Goal: Task Accomplishment & Management: Manage account settings

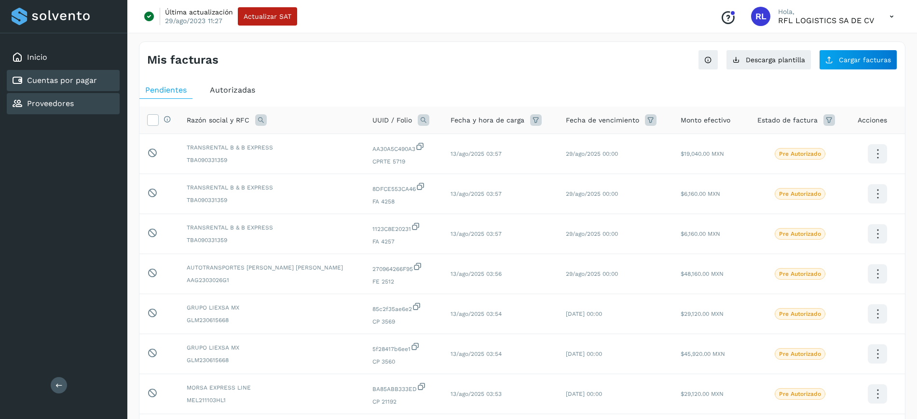
click at [59, 109] on div "Proveedores" at bounding box center [43, 104] width 62 height 12
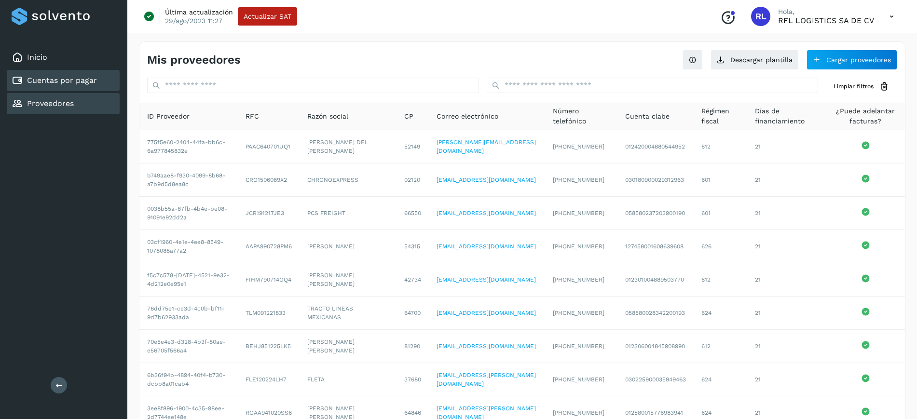
click at [77, 89] on div "Cuentas por pagar" at bounding box center [63, 80] width 113 height 21
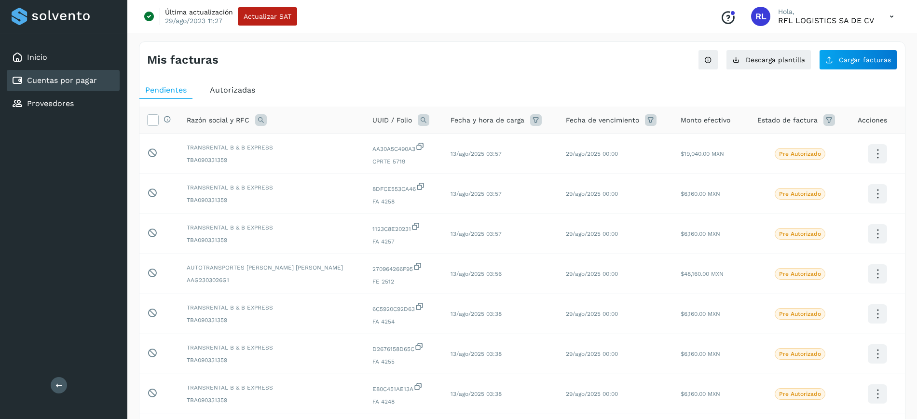
click at [111, 92] on div "Inicio Cuentas por pagar Proveedores" at bounding box center [63, 80] width 127 height 95
click at [236, 90] on span "Autorizadas" at bounding box center [232, 89] width 45 height 9
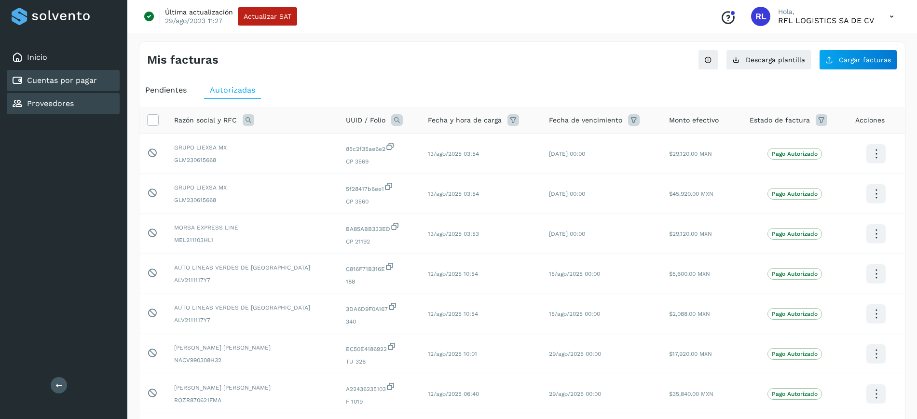
click at [55, 102] on link "Proveedores" at bounding box center [50, 103] width 47 height 9
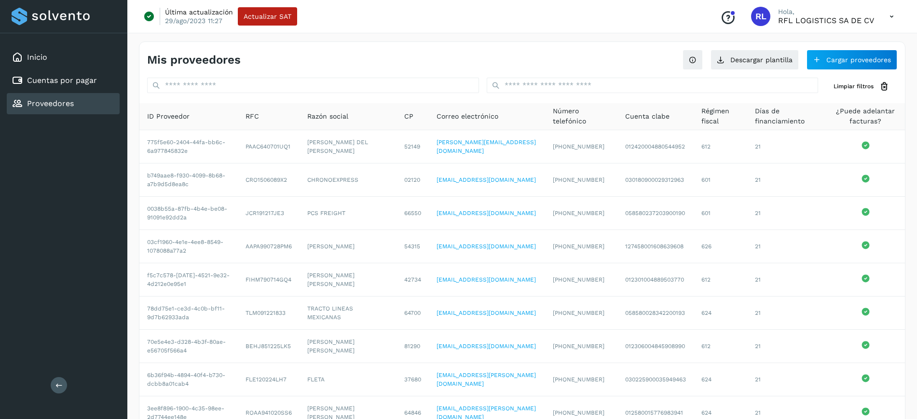
click at [93, 69] on div "Inicio Cuentas por pagar Proveedores" at bounding box center [63, 80] width 127 height 95
drag, startPoint x: 108, startPoint y: 45, endPoint x: 107, endPoint y: 59, distance: 13.5
click at [107, 59] on div "Inicio Cuentas por pagar Proveedores" at bounding box center [63, 80] width 127 height 95
click at [107, 59] on div "Inicio" at bounding box center [63, 57] width 113 height 21
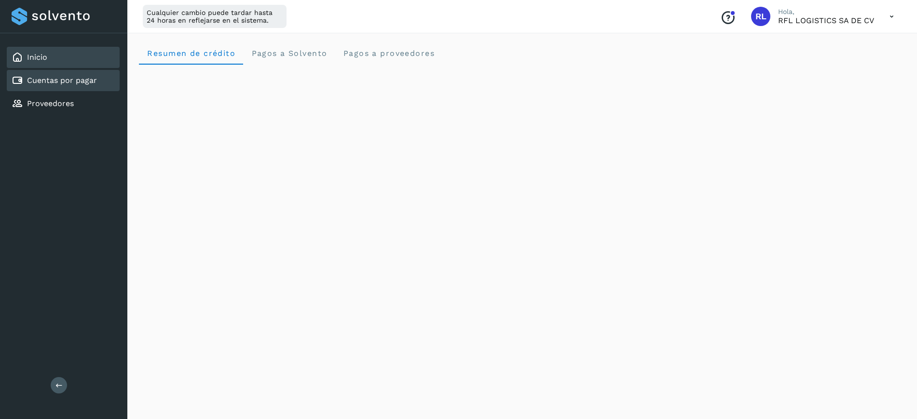
click at [58, 90] on div "Cuentas por pagar" at bounding box center [63, 80] width 113 height 21
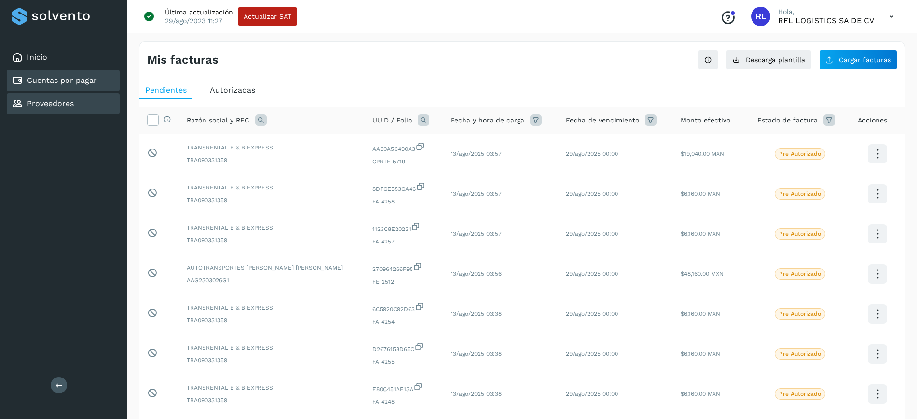
click at [83, 107] on div "Proveedores" at bounding box center [63, 103] width 113 height 21
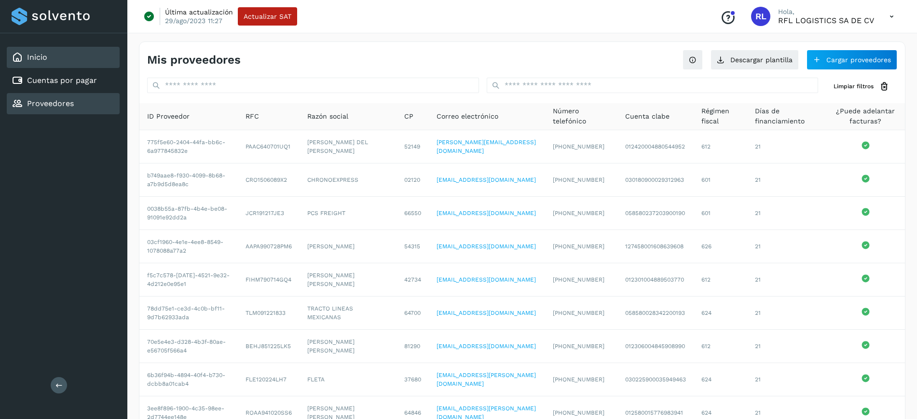
click at [89, 57] on div "Inicio" at bounding box center [63, 57] width 113 height 21
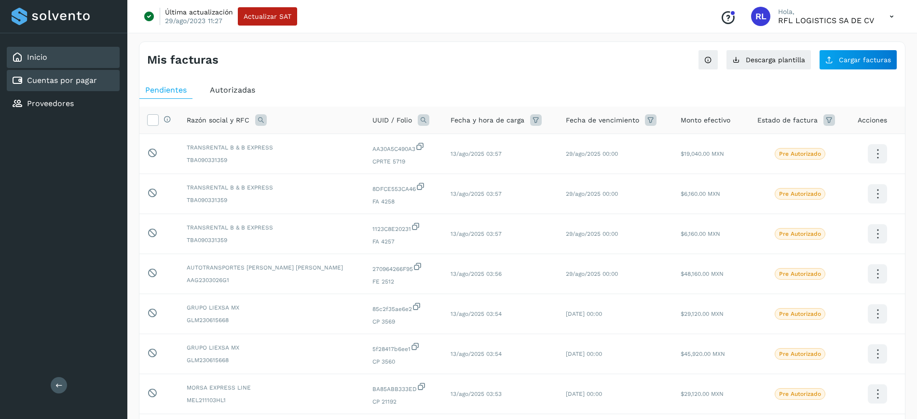
scroll to position [38, 0]
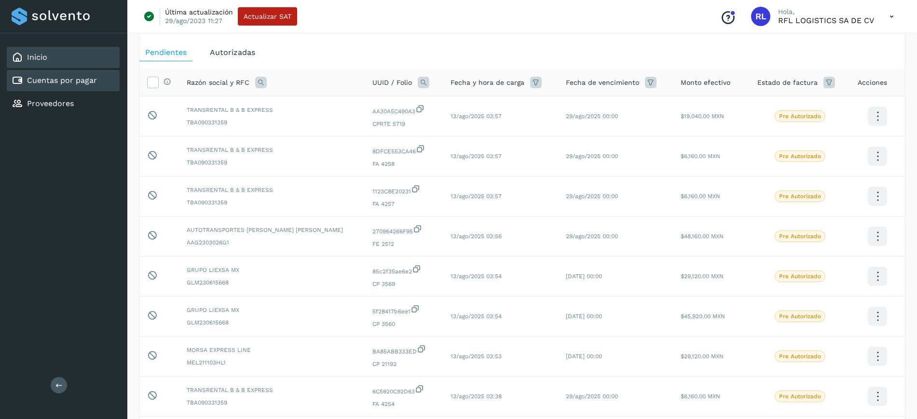
click at [98, 64] on div "Inicio" at bounding box center [63, 57] width 113 height 21
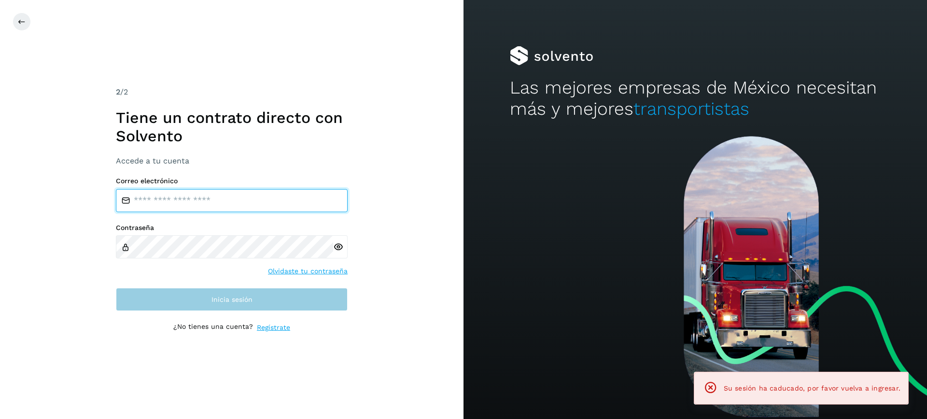
type input "**********"
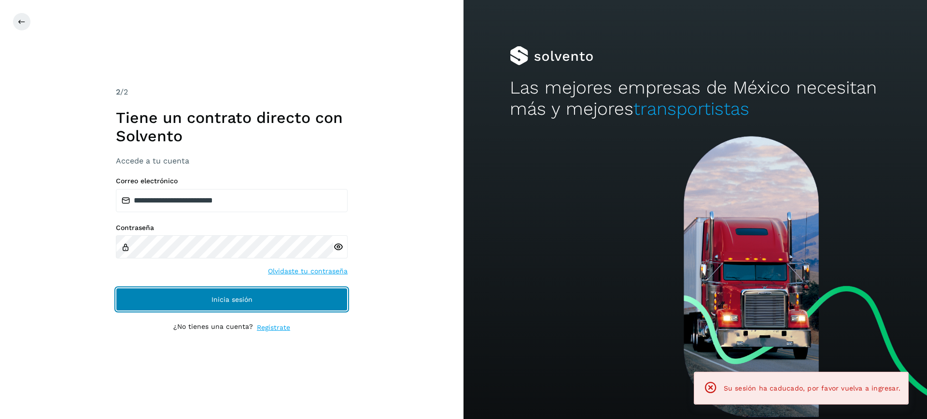
click at [230, 294] on button "Inicia sesión" at bounding box center [232, 299] width 232 height 23
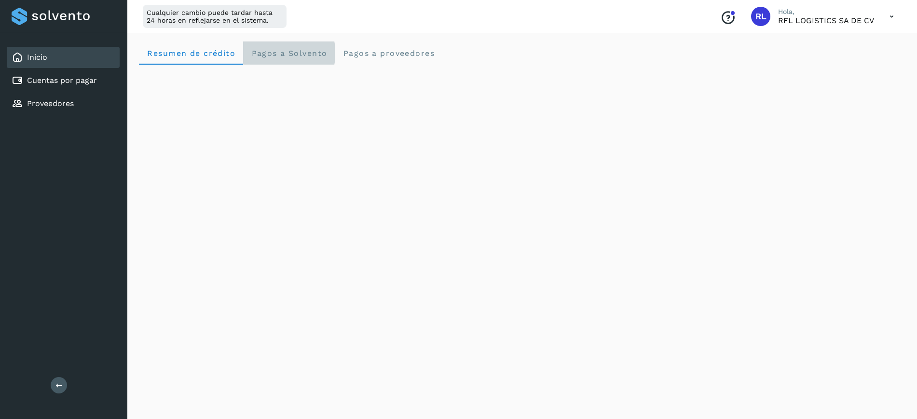
click at [293, 62] on Solvento "Pagos a Solvento" at bounding box center [289, 53] width 92 height 23
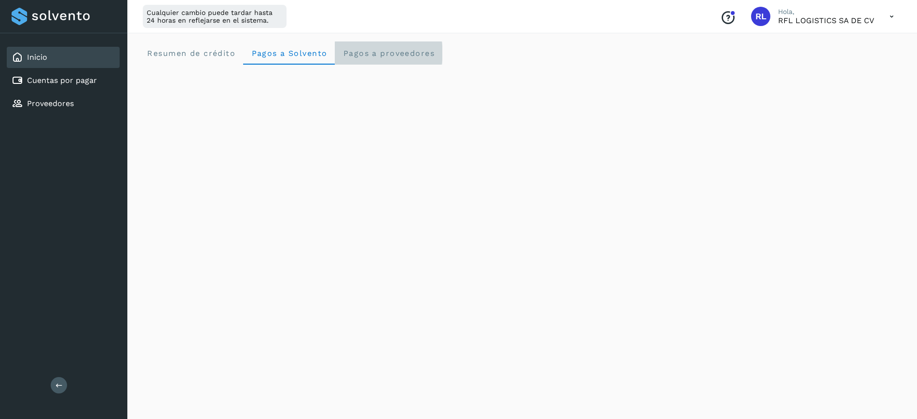
click at [360, 45] on proveedores "Pagos a proveedores" at bounding box center [389, 53] width 108 height 23
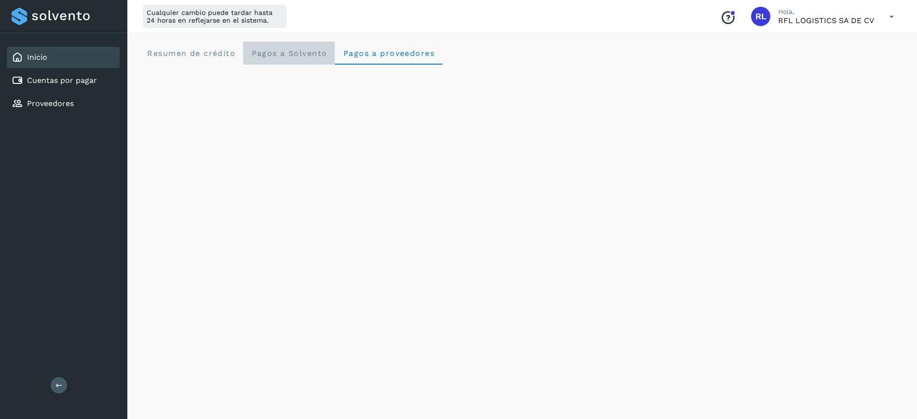
click at [282, 60] on Solvento "Pagos a Solvento" at bounding box center [289, 53] width 92 height 23
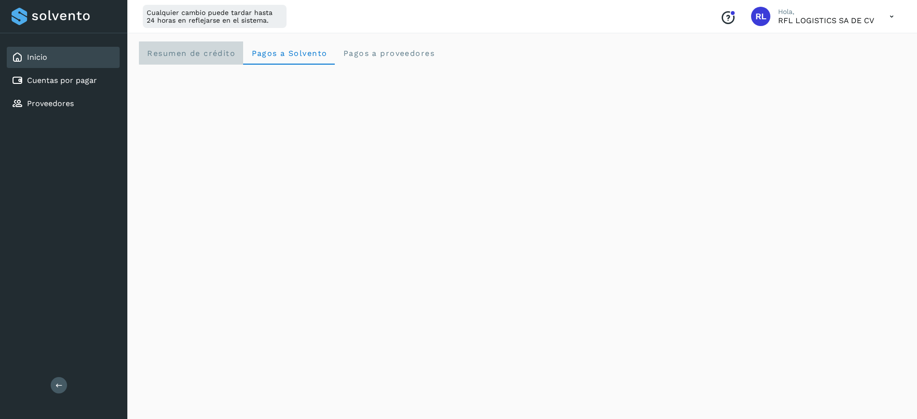
click at [217, 59] on crédito "Resumen de crédito" at bounding box center [191, 53] width 104 height 23
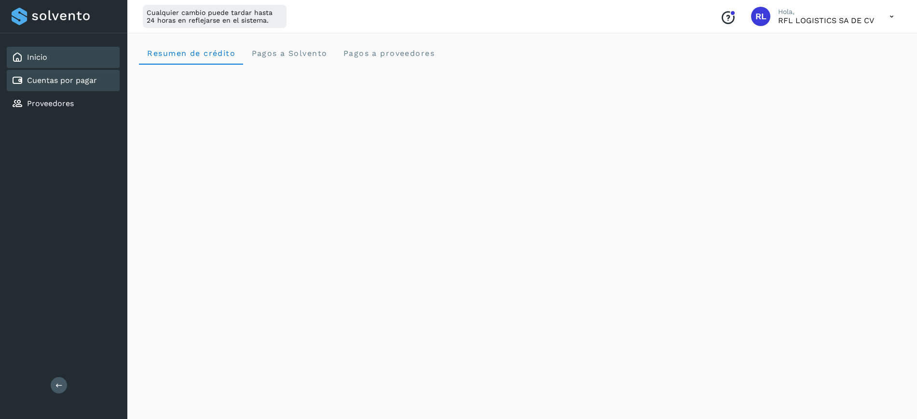
click at [87, 88] on div "Cuentas por pagar" at bounding box center [63, 80] width 113 height 21
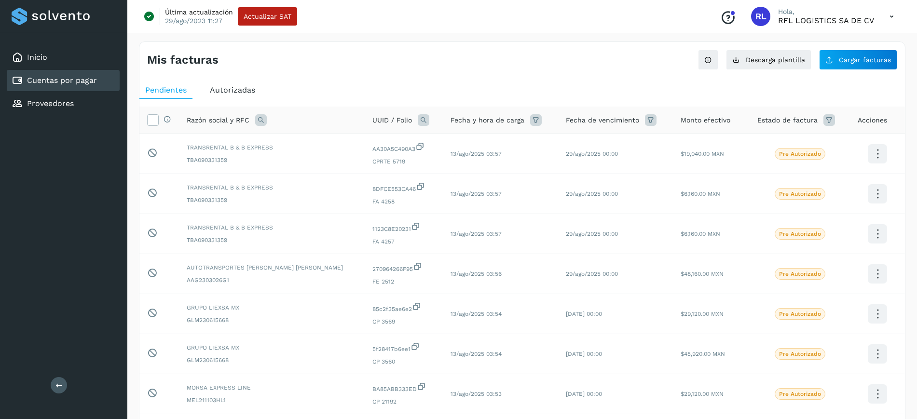
click at [234, 102] on div "Selecciona todas las facturas disponibles para autorización Razón social y RFC …" at bounding box center [522, 350] width 766 height 502
click at [238, 92] on span "Autorizadas" at bounding box center [232, 89] width 45 height 9
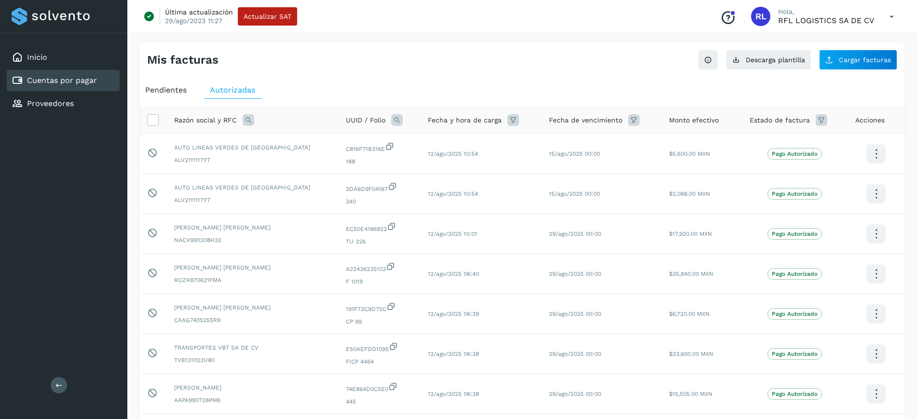
click at [181, 89] on span "Pendientes" at bounding box center [166, 89] width 42 height 9
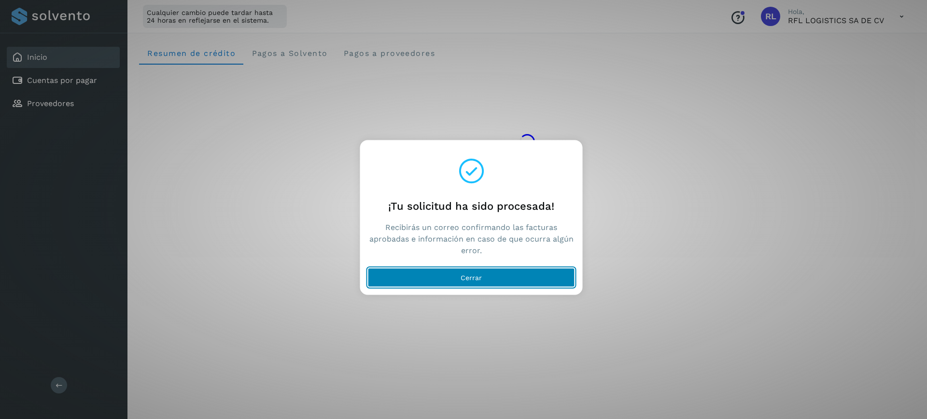
click at [458, 280] on button "Cerrar" at bounding box center [471, 277] width 207 height 19
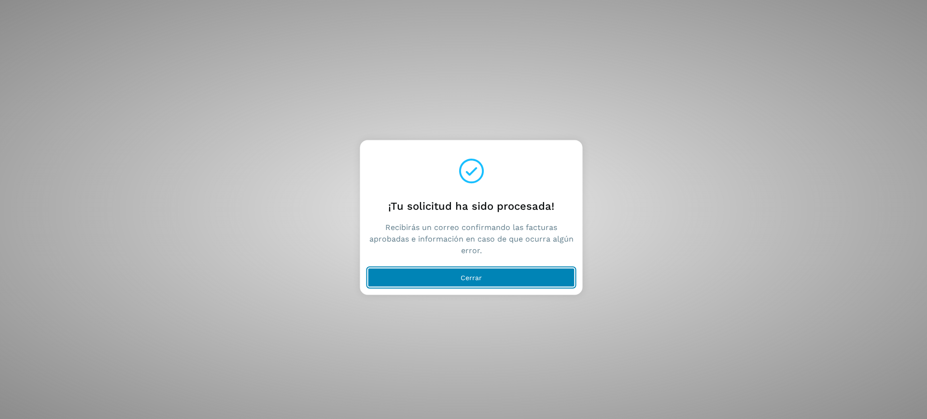
click at [490, 281] on button "Cerrar" at bounding box center [471, 277] width 207 height 19
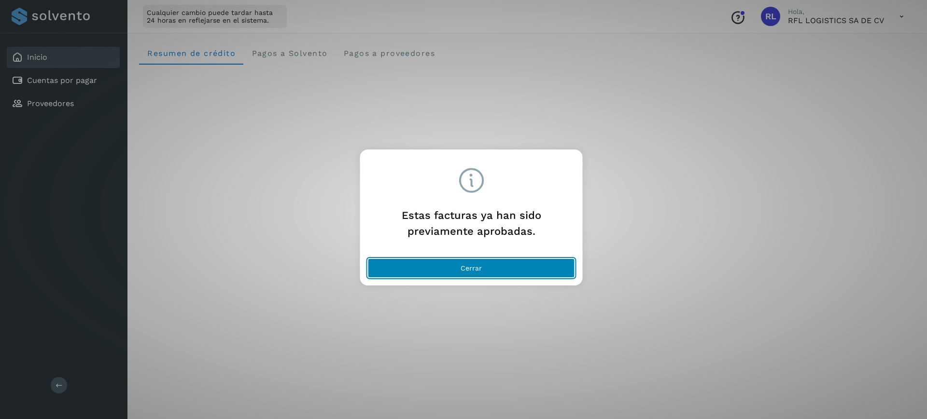
click at [501, 267] on button "Cerrar" at bounding box center [471, 268] width 207 height 19
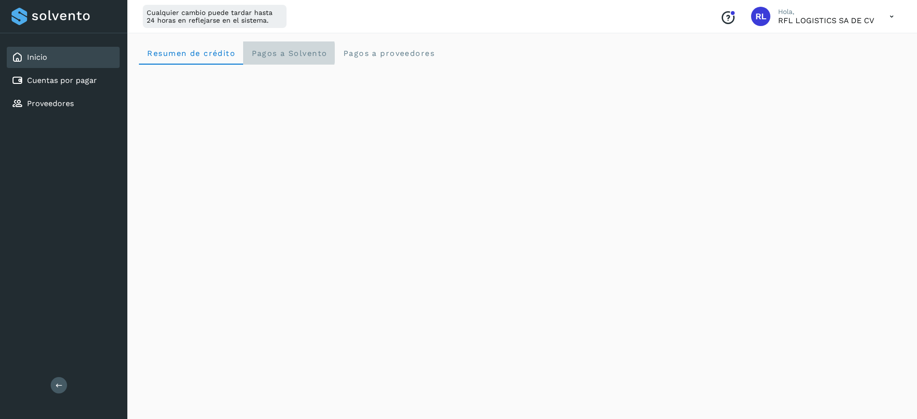
click at [275, 61] on Solvento "Pagos a Solvento" at bounding box center [289, 53] width 92 height 23
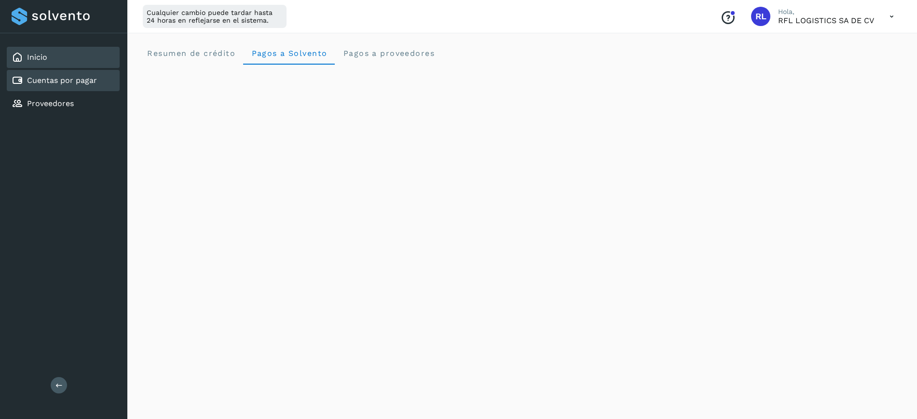
click at [74, 83] on link "Cuentas por pagar" at bounding box center [62, 80] width 70 height 9
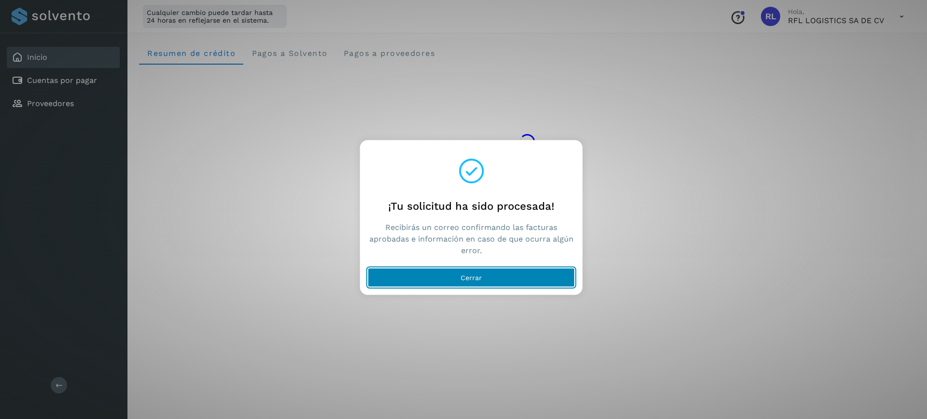
click at [508, 279] on button "Cerrar" at bounding box center [471, 277] width 207 height 19
